Goal: Complete application form

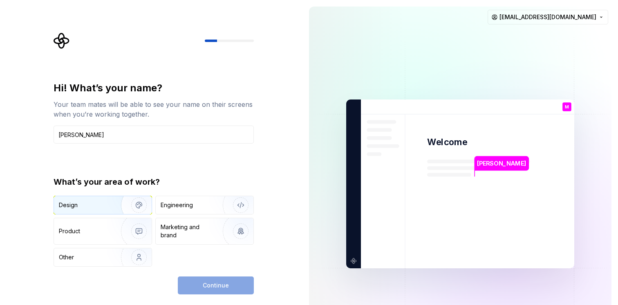
type input "Matt"
click at [98, 205] on div "Design" at bounding box center [84, 205] width 51 height 8
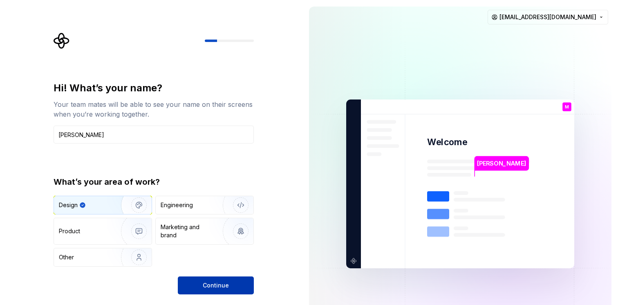
click at [198, 286] on button "Continue" at bounding box center [216, 286] width 76 height 18
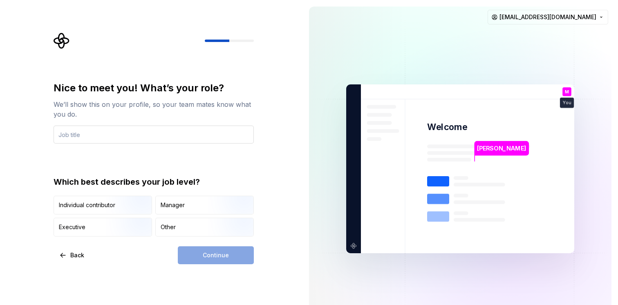
click at [94, 135] on input "text" at bounding box center [154, 135] width 200 height 18
type input "Lead Designer"
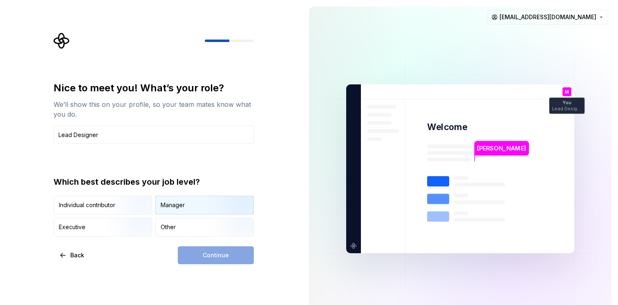
click at [179, 207] on div "Manager" at bounding box center [173, 205] width 24 height 8
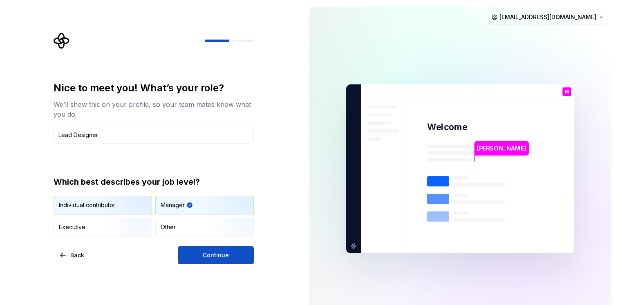
click at [133, 208] on img "button" at bounding box center [132, 215] width 52 height 55
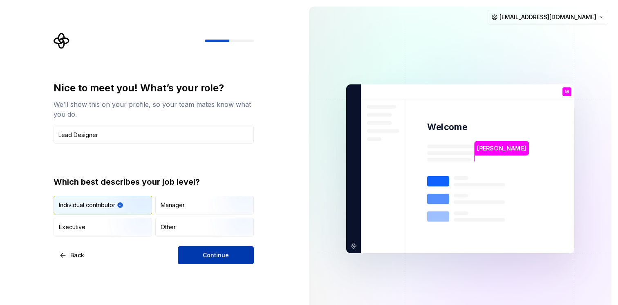
click at [227, 259] on span "Continue" at bounding box center [216, 256] width 26 height 8
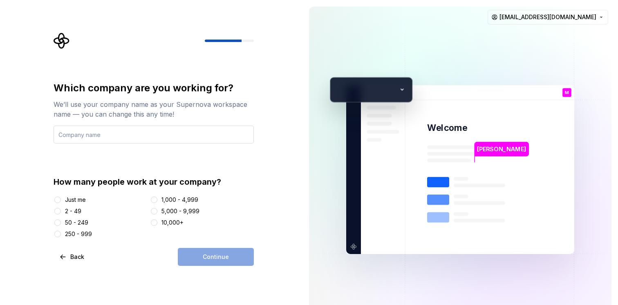
click at [161, 134] on input "text" at bounding box center [154, 135] width 200 height 18
type input "DOWTK"
click at [61, 212] on div at bounding box center [58, 211] width 8 height 8
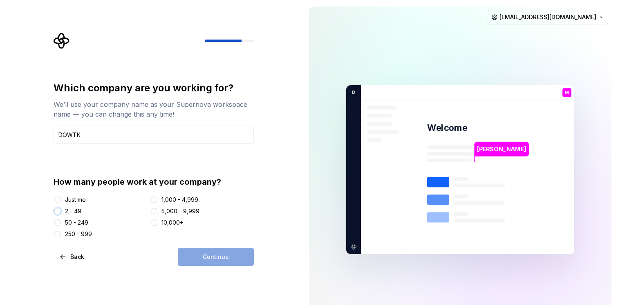
click at [57, 209] on button "2 - 49" at bounding box center [57, 211] width 7 height 7
click at [220, 256] on span "Continue" at bounding box center [216, 257] width 26 height 8
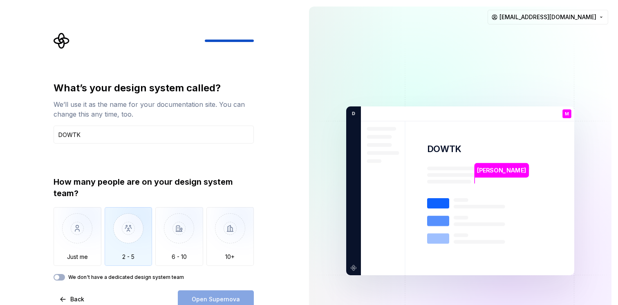
type input "DOWTK"
click at [130, 236] on img "button" at bounding box center [129, 234] width 48 height 55
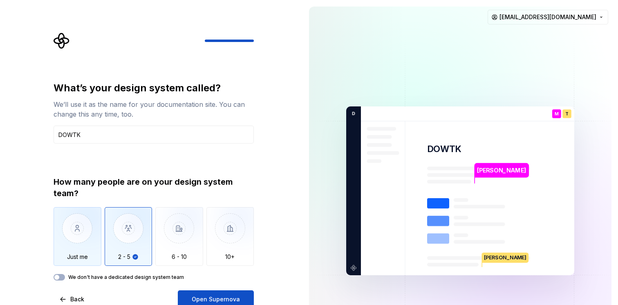
click at [83, 243] on img "button" at bounding box center [78, 234] width 48 height 55
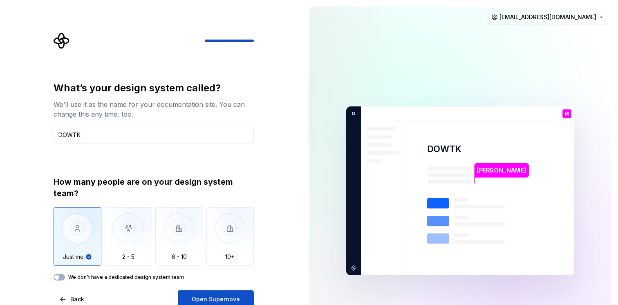
click at [143, 279] on label "We don't have a dedicated design system team" at bounding box center [126, 277] width 116 height 7
click at [65, 279] on button "We don't have a dedicated design system team" at bounding box center [59, 277] width 11 height 7
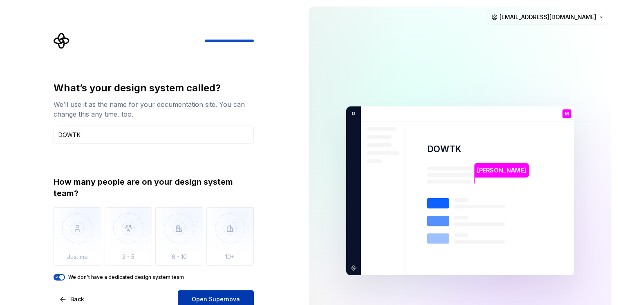
click at [208, 297] on span "Open Supernova" at bounding box center [216, 300] width 48 height 8
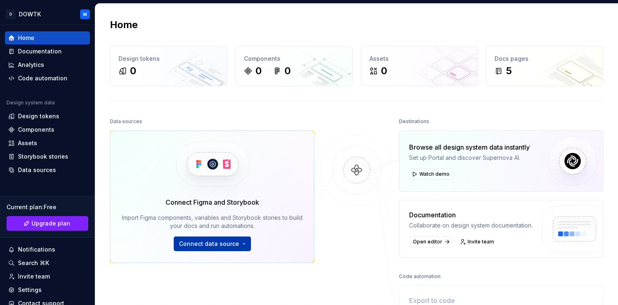
click at [206, 240] on button "Connect data source" at bounding box center [212, 244] width 77 height 15
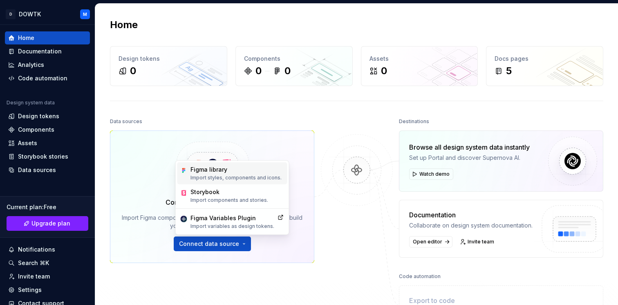
click at [260, 178] on p "Import styles, components and icons." at bounding box center [235, 178] width 91 height 7
